Goal: Task Accomplishment & Management: Manage account settings

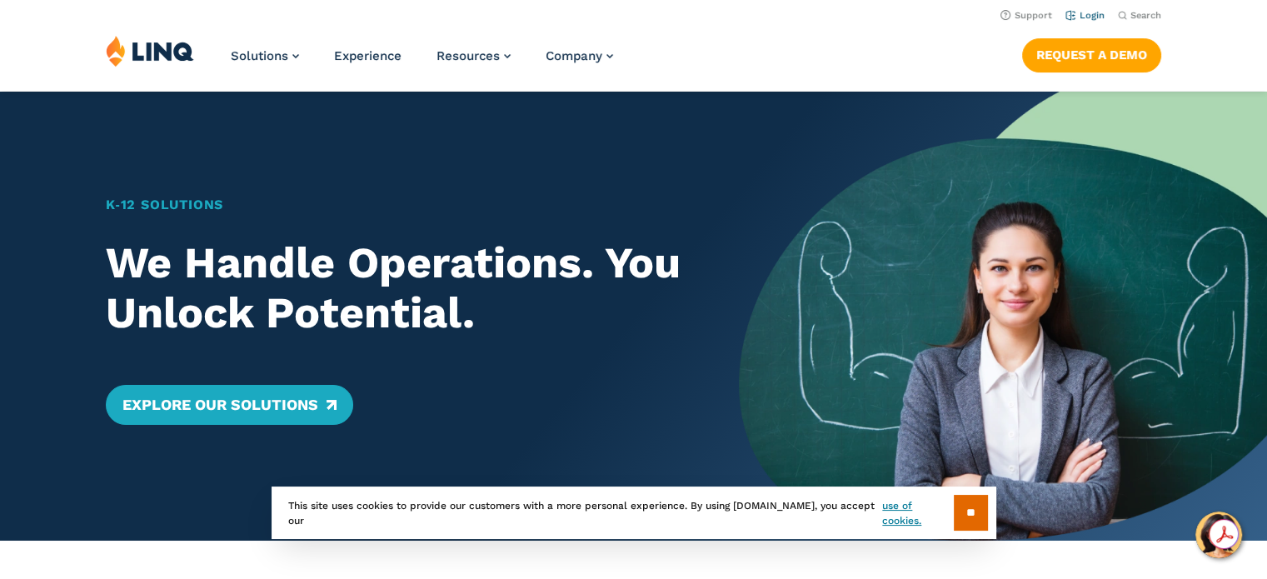
click at [1097, 17] on link "Login" at bounding box center [1085, 15] width 39 height 11
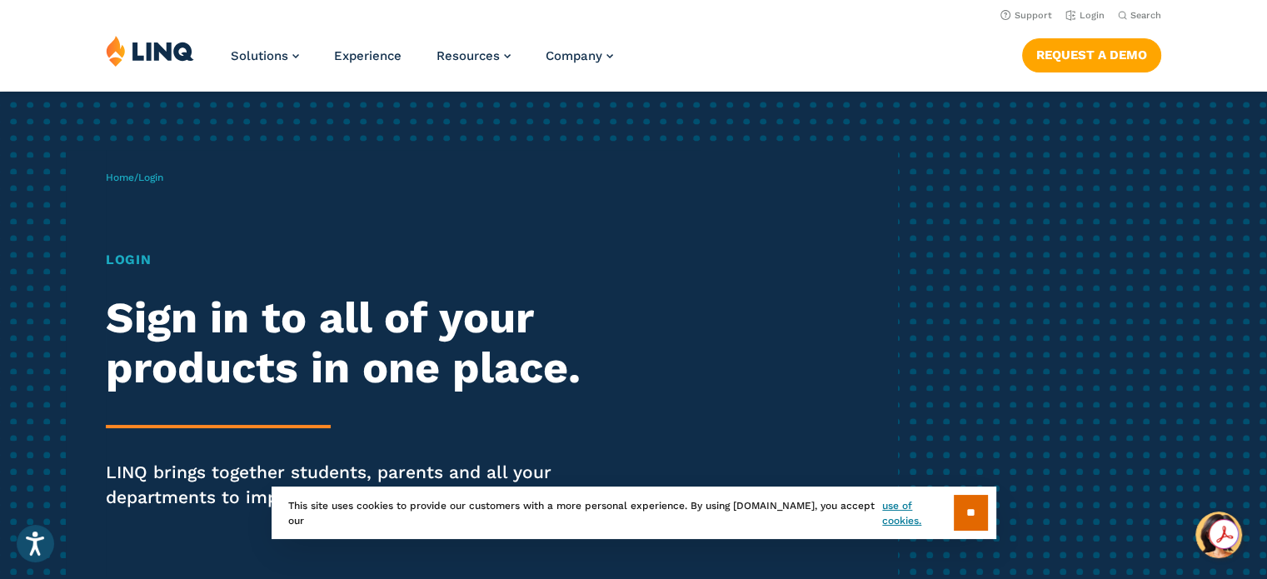
click at [129, 258] on h1 "Login" at bounding box center [350, 260] width 488 height 20
click at [160, 182] on span "Login" at bounding box center [150, 178] width 25 height 12
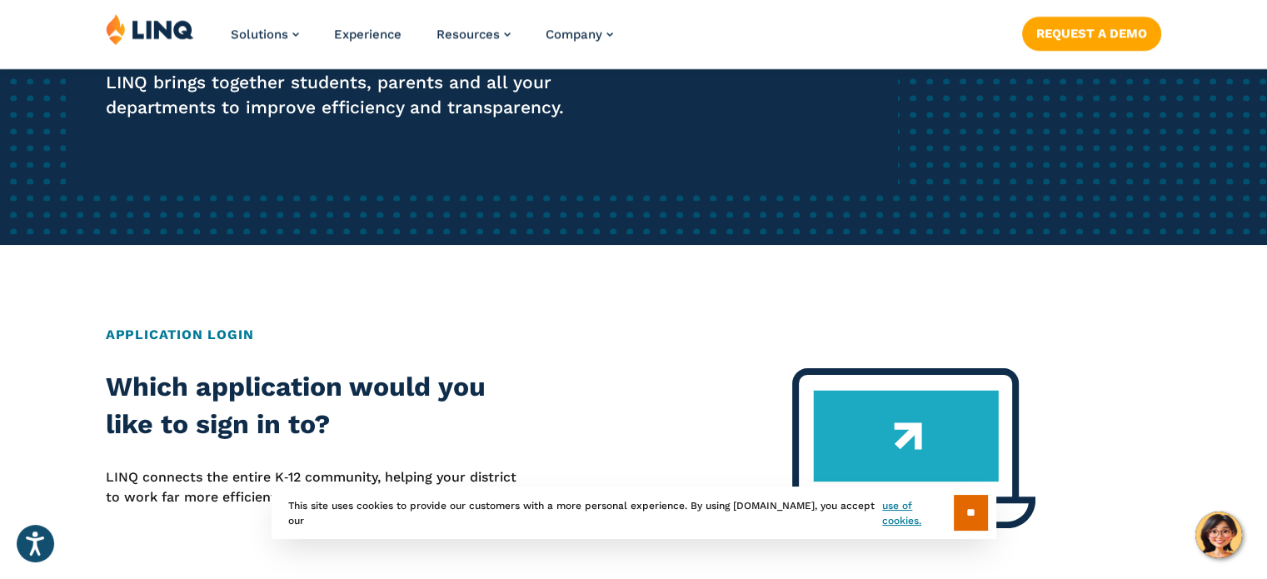
scroll to position [393, 0]
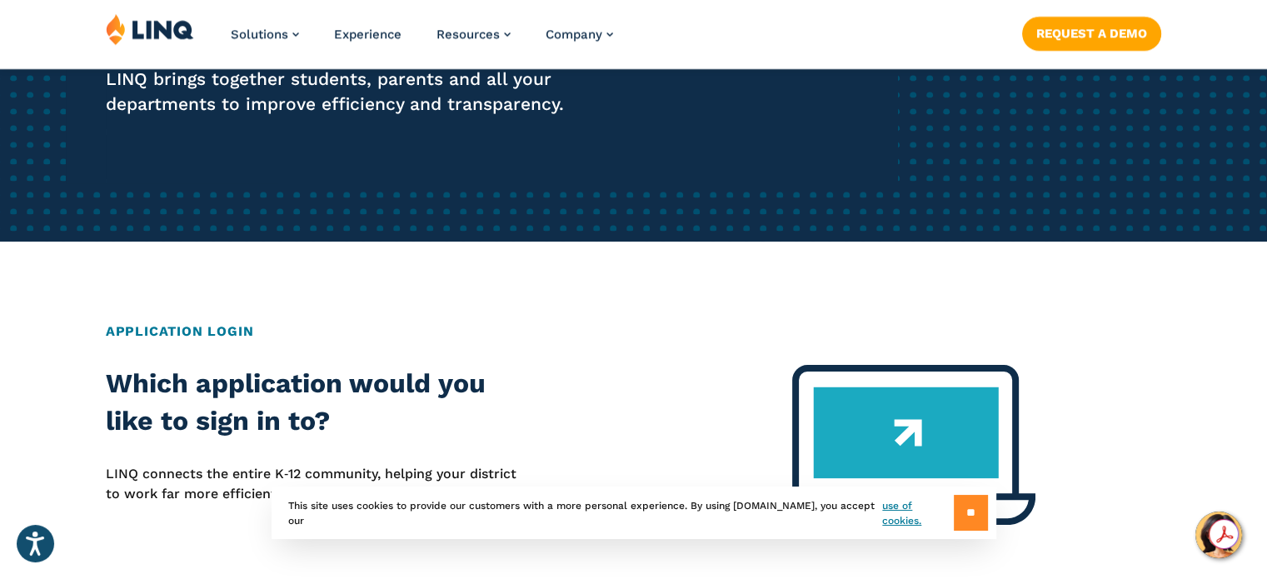
click at [974, 514] on input "**" at bounding box center [971, 513] width 34 height 36
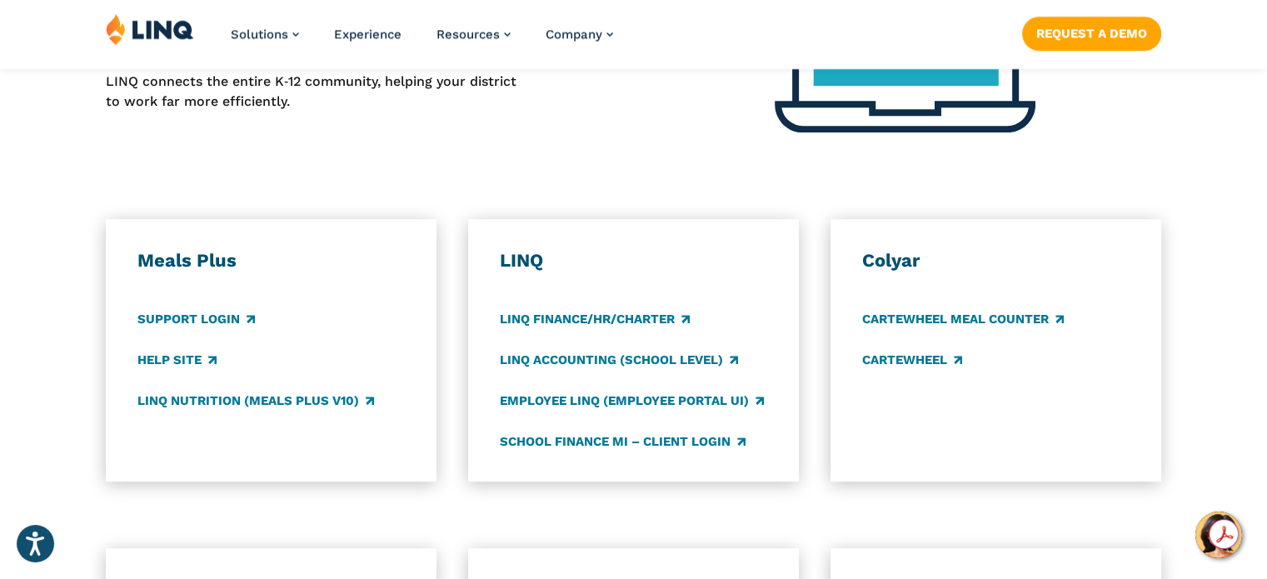
scroll to position [899, 0]
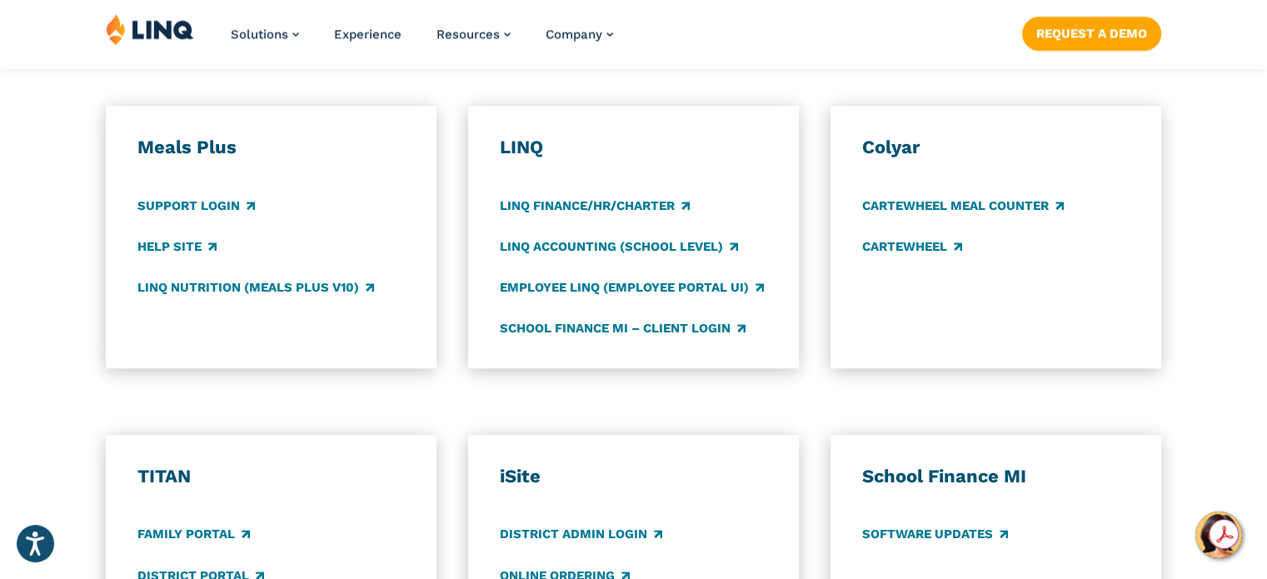
click at [313, 147] on h3 "Meals Plus" at bounding box center [270, 147] width 267 height 23
click at [186, 149] on h3 "Meals Plus" at bounding box center [270, 147] width 267 height 23
